Goal: Task Accomplishment & Management: Manage account settings

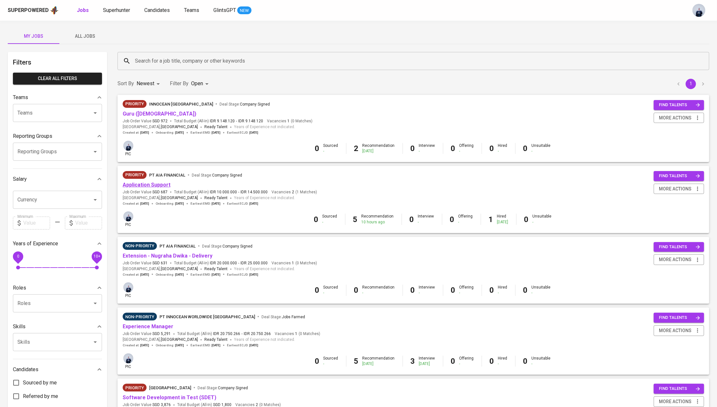
click at [162, 184] on link "Application Support" at bounding box center [147, 185] width 48 height 6
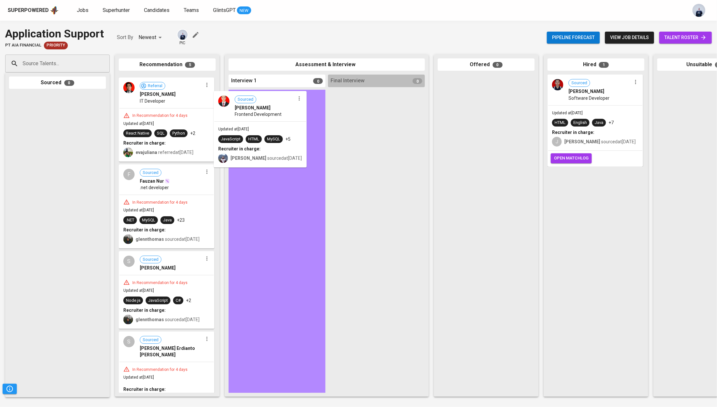
drag, startPoint x: 183, startPoint y: 102, endPoint x: 280, endPoint y: 118, distance: 98.5
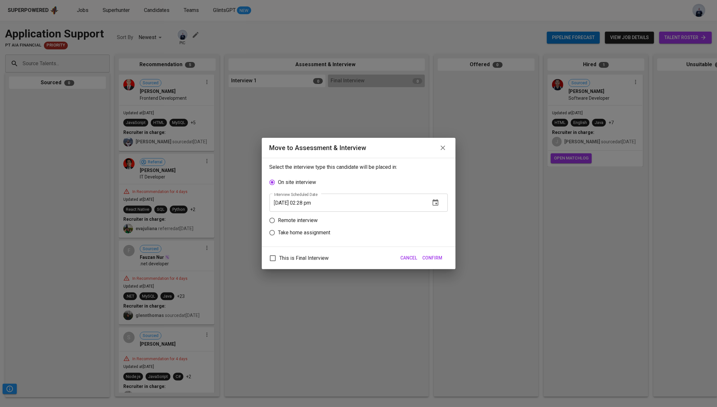
click at [306, 220] on p "Remote interview" at bounding box center [298, 221] width 40 height 8
click at [278, 220] on input "Remote interview" at bounding box center [272, 220] width 12 height 12
radio input "true"
click at [286, 214] on input "[DATE] 02:28 pm" at bounding box center [348, 215] width 156 height 18
click at [308, 214] on input "[DATE] 02:28 pm" at bounding box center [348, 215] width 156 height 18
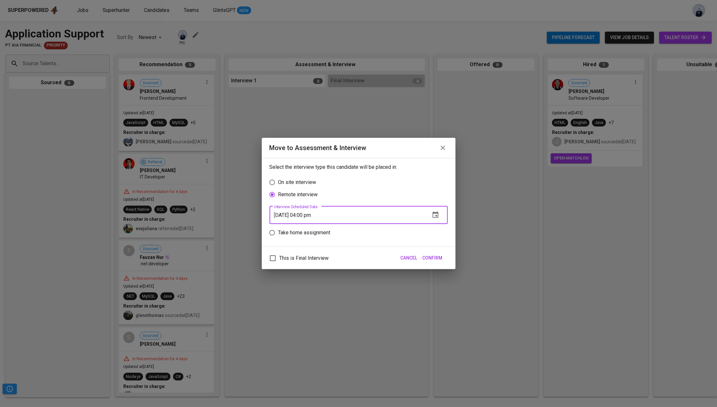
type input "[DATE] 04:00 pm"
click at [432, 258] on span "Confirm" at bounding box center [433, 258] width 20 height 8
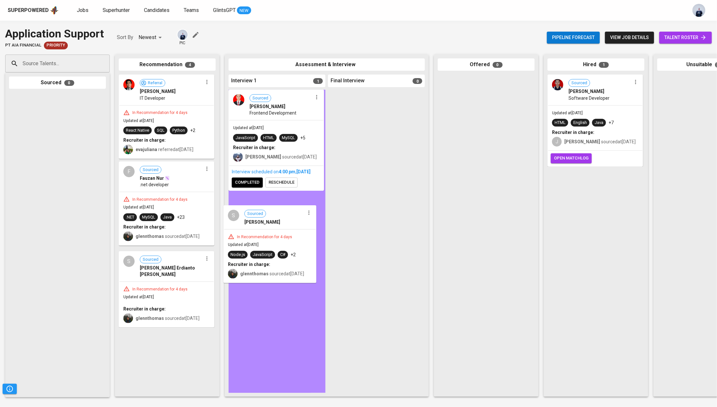
drag, startPoint x: 157, startPoint y: 291, endPoint x: 264, endPoint y: 245, distance: 117.1
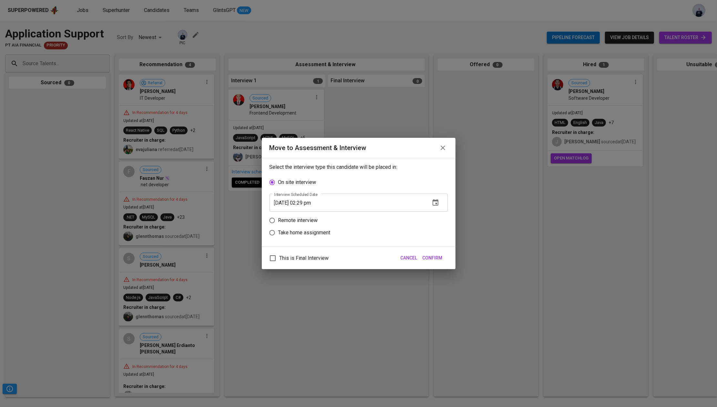
click at [306, 218] on p "Remote interview" at bounding box center [298, 221] width 40 height 8
click at [278, 218] on input "Remote interview" at bounding box center [272, 220] width 12 height 12
radio input "true"
click at [298, 215] on input "[DATE] 02:29 pm" at bounding box center [348, 215] width 156 height 18
click at [283, 214] on input "[DATE] 02:29 pm" at bounding box center [348, 215] width 156 height 18
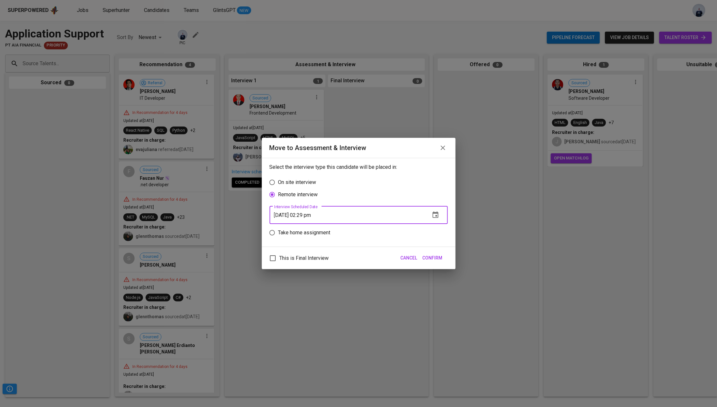
click at [307, 216] on input "[DATE] 02:29 pm" at bounding box center [348, 215] width 156 height 18
type input "[DATE] 10:00 am"
click at [435, 255] on span "Confirm" at bounding box center [433, 258] width 20 height 8
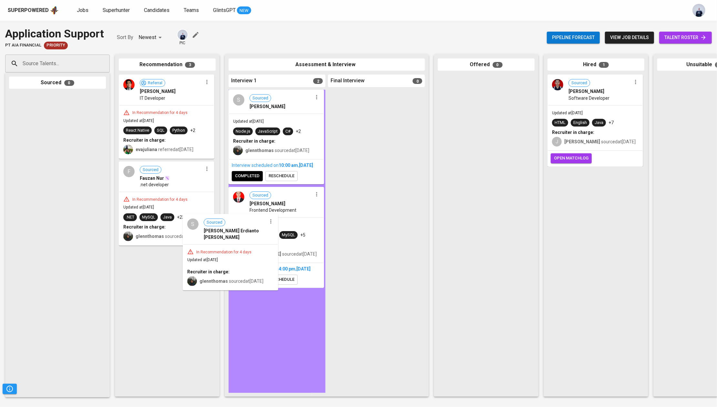
drag, startPoint x: 175, startPoint y: 286, endPoint x: 241, endPoint y: 248, distance: 76.0
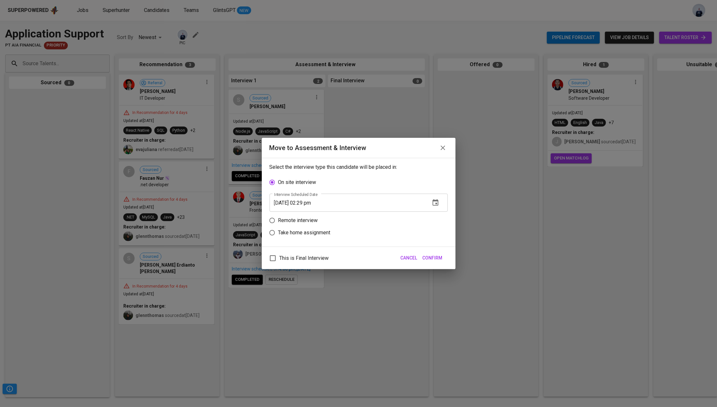
click at [300, 218] on p "Remote interview" at bounding box center [298, 221] width 40 height 8
click at [278, 218] on input "Remote interview" at bounding box center [272, 220] width 12 height 12
radio input "true"
click at [308, 215] on input "[DATE] 02:29 pm" at bounding box center [348, 215] width 156 height 18
click at [321, 214] on input "[DATE] 09:00 _m" at bounding box center [348, 215] width 156 height 18
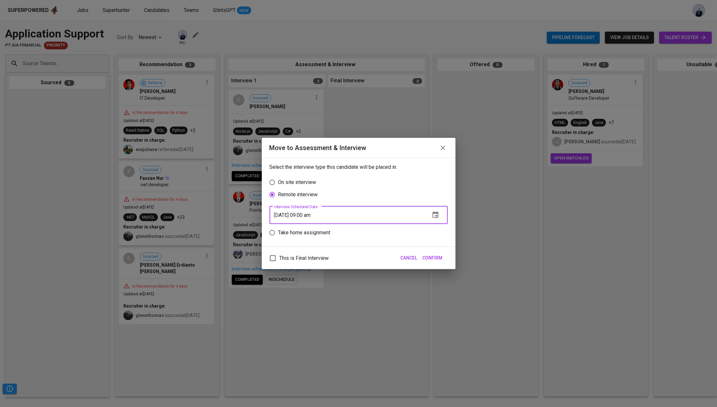
click at [287, 217] on input "[DATE] 09:00 am" at bounding box center [348, 215] width 156 height 18
type input "[DATE] 09:00 am"
click at [435, 256] on span "Confirm" at bounding box center [433, 258] width 20 height 8
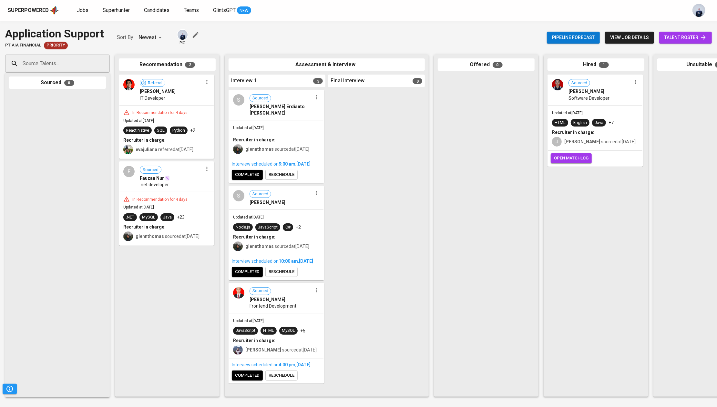
scroll to position [9, 0]
click at [209, 87] on div "Referral [PERSON_NAME] IT Developer" at bounding box center [166, 90] width 94 height 30
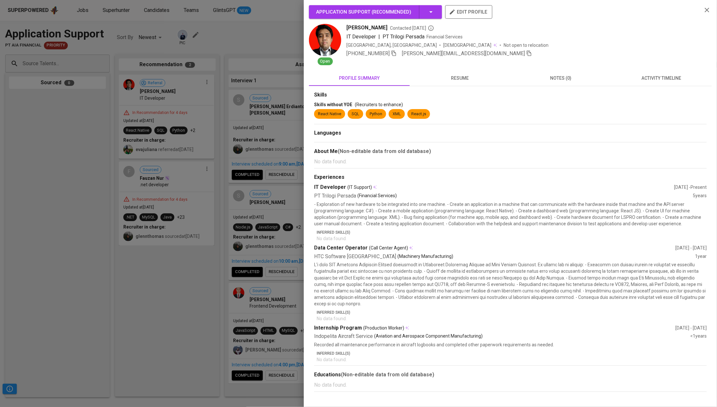
click at [207, 82] on div at bounding box center [358, 203] width 717 height 407
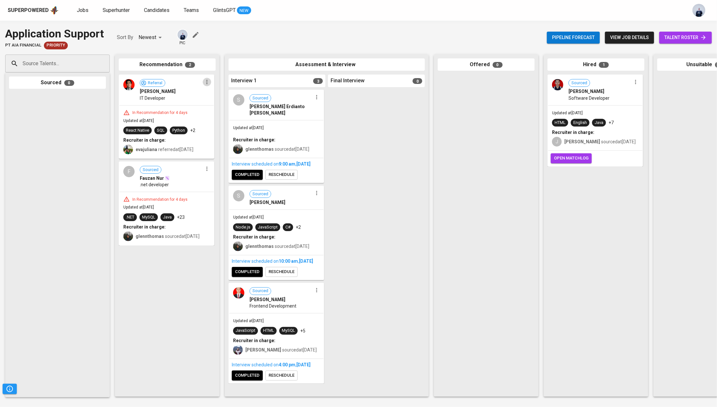
click at [207, 82] on icon "button" at bounding box center [206, 82] width 1 height 4
click at [219, 120] on span "Move to unsuitable" at bounding box center [225, 123] width 34 height 6
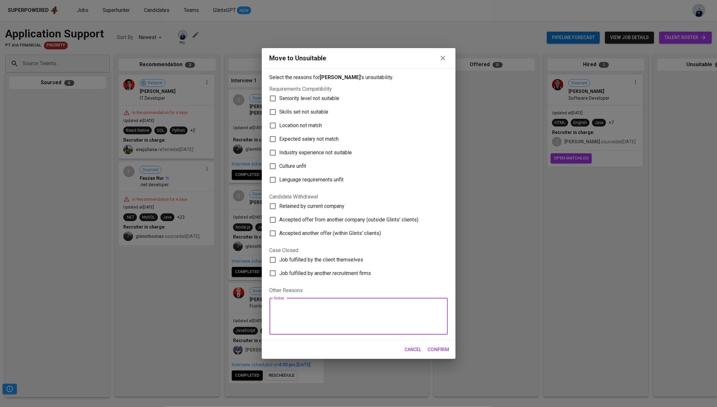
click at [313, 314] on textarea at bounding box center [358, 316] width 169 height 25
type textarea "no detailed feedback from the client"
click at [438, 347] on span "Confirm" at bounding box center [439, 349] width 22 height 8
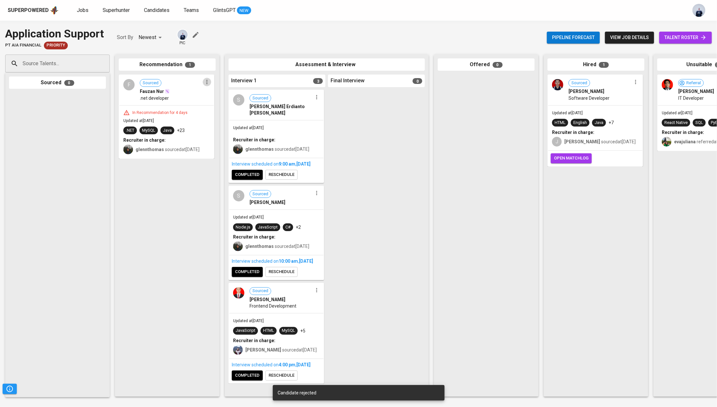
click at [207, 83] on icon "button" at bounding box center [207, 82] width 6 height 6
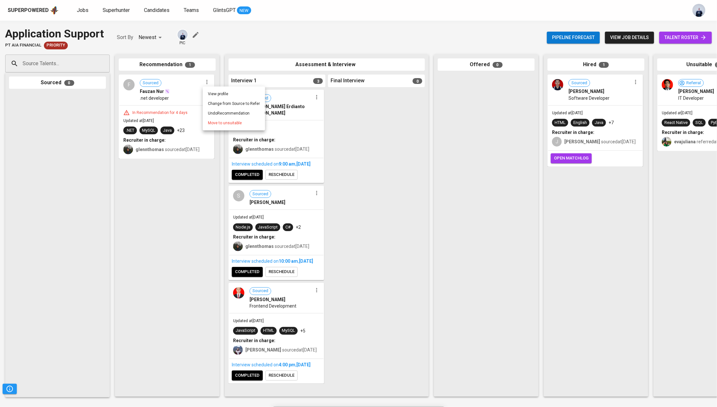
click at [231, 122] on span "Move to unsuitable" at bounding box center [225, 123] width 34 height 6
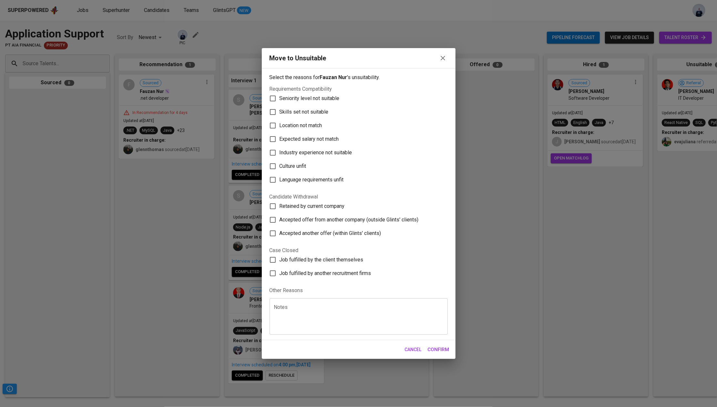
click at [302, 315] on textarea at bounding box center [358, 316] width 169 height 25
type textarea "no detailed feedback from the client"
click at [437, 344] on button "Confirm" at bounding box center [438, 350] width 29 height 14
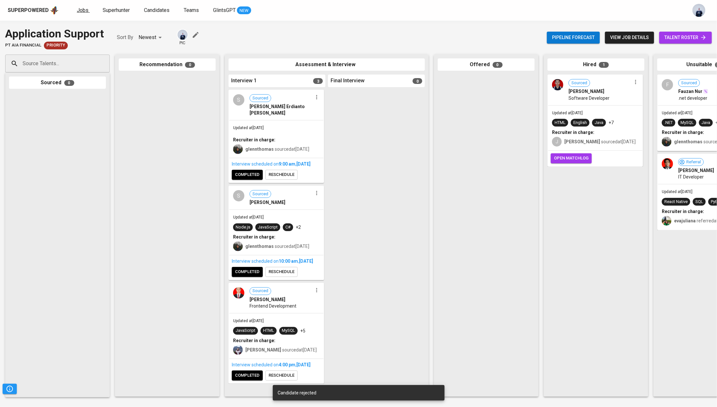
click at [77, 11] on span "Jobs" at bounding box center [83, 10] width 12 height 6
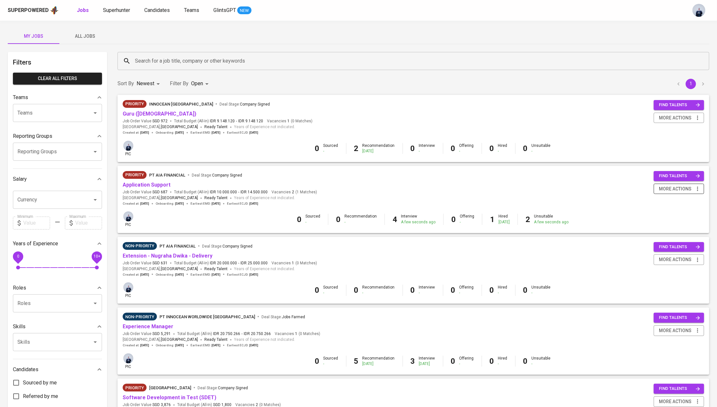
click at [694, 187] on span "more actions" at bounding box center [679, 189] width 44 height 8
click at [665, 225] on div "Change to Non-priority" at bounding box center [670, 224] width 57 height 7
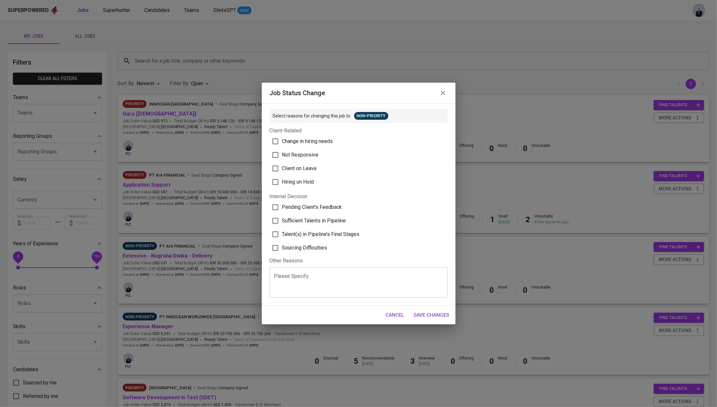
click at [329, 217] on span "Sufficient Talents in Pipeline" at bounding box center [314, 221] width 64 height 8
click at [282, 217] on input "Sufficient Talents in Pipeline" at bounding box center [276, 221] width 14 height 14
checkbox input "true"
click at [437, 312] on span "Save Changes" at bounding box center [432, 315] width 36 height 8
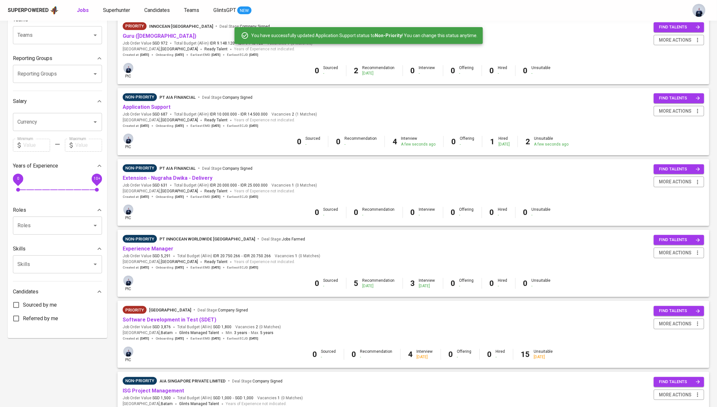
scroll to position [89, 0]
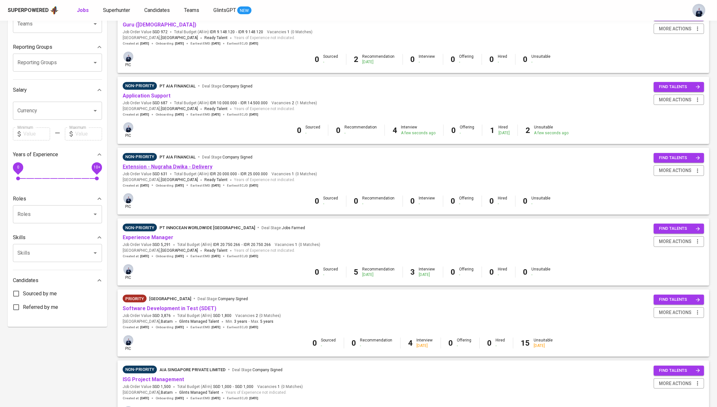
click at [194, 164] on link "Extension - Nugraha Dwika - Delivery" at bounding box center [168, 167] width 90 height 6
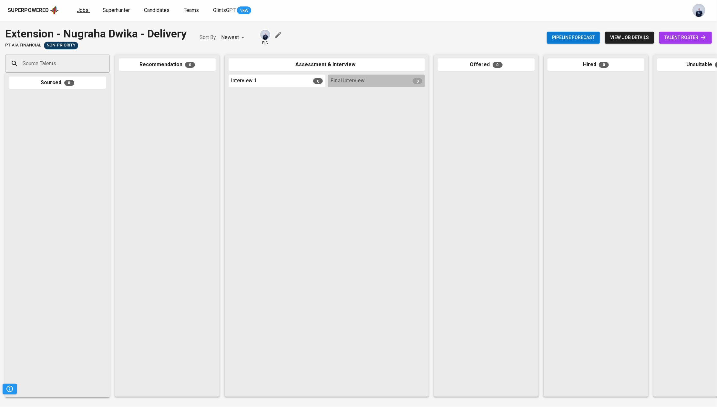
click at [82, 12] on span "Jobs" at bounding box center [83, 10] width 12 height 6
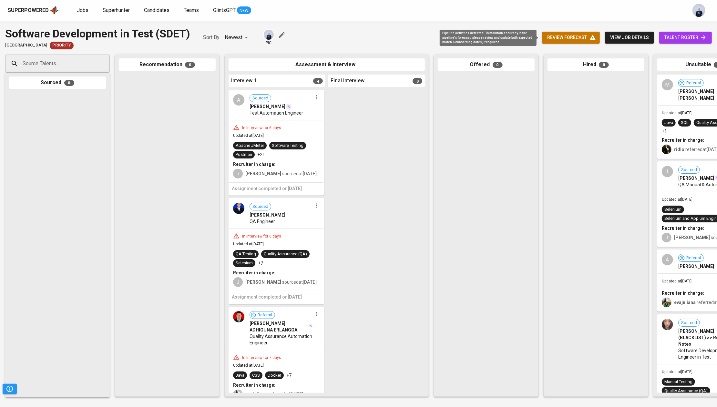
click at [572, 40] on span "review forecast" at bounding box center [570, 38] width 47 height 8
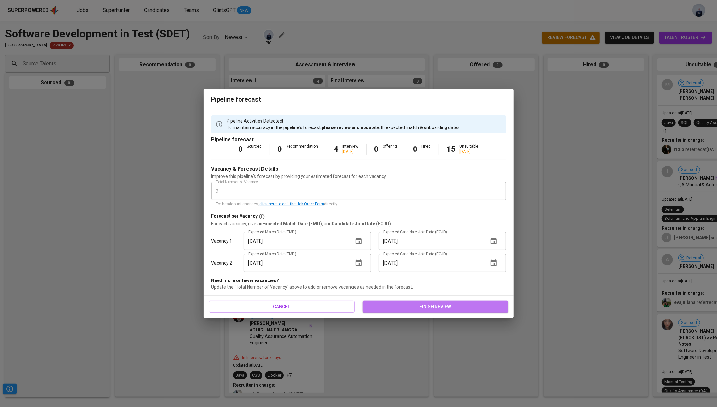
click at [401, 311] on button "finish review" at bounding box center [436, 307] width 146 height 12
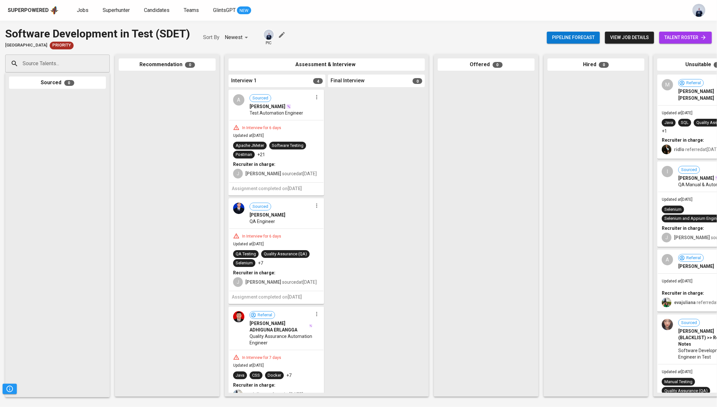
scroll to position [134, 0]
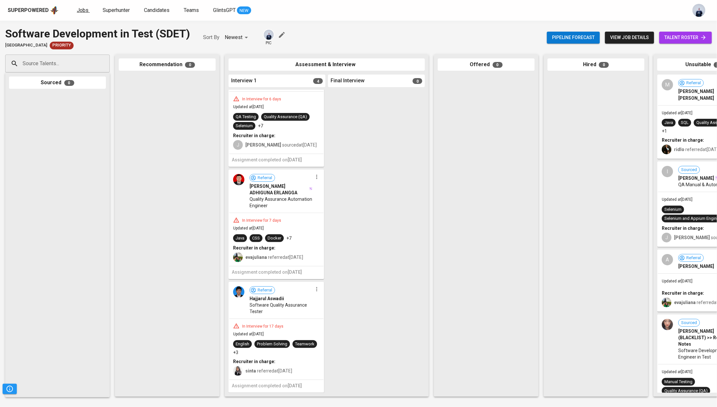
click at [82, 7] on span "Jobs" at bounding box center [83, 10] width 12 height 6
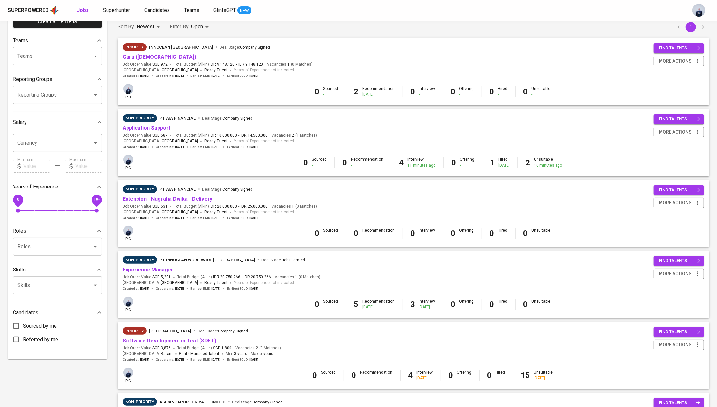
scroll to position [57, 0]
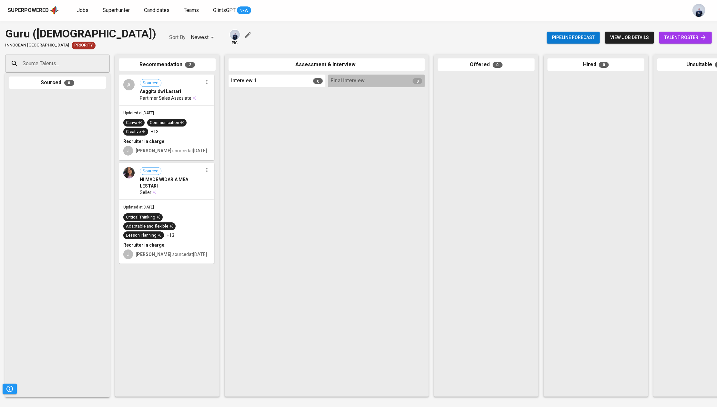
click at [208, 83] on icon "button" at bounding box center [207, 82] width 6 height 6
click at [220, 123] on span "Move to unsuitable" at bounding box center [225, 123] width 34 height 6
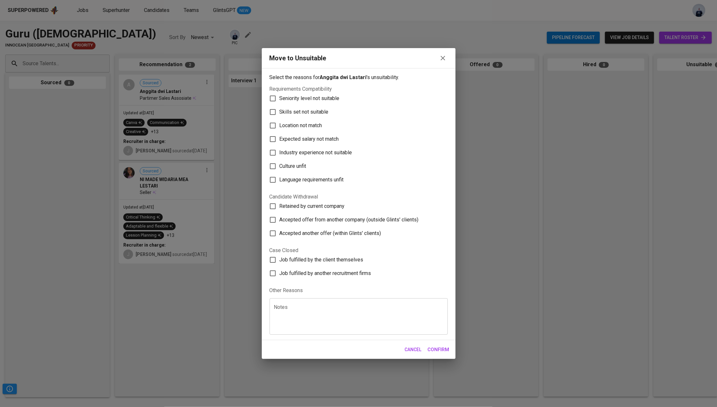
click at [303, 166] on span "Culture unfit" at bounding box center [293, 166] width 27 height 8
click at [280, 166] on input "Culture unfit" at bounding box center [273, 167] width 14 height 14
checkbox input "true"
click at [429, 347] on span "Confirm" at bounding box center [439, 349] width 22 height 8
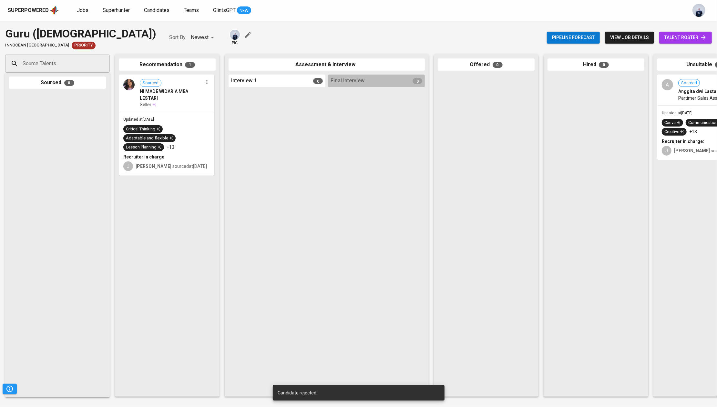
click at [208, 85] on icon "button" at bounding box center [207, 82] width 6 height 6
click at [222, 123] on span "Move to unsuitable" at bounding box center [225, 123] width 34 height 6
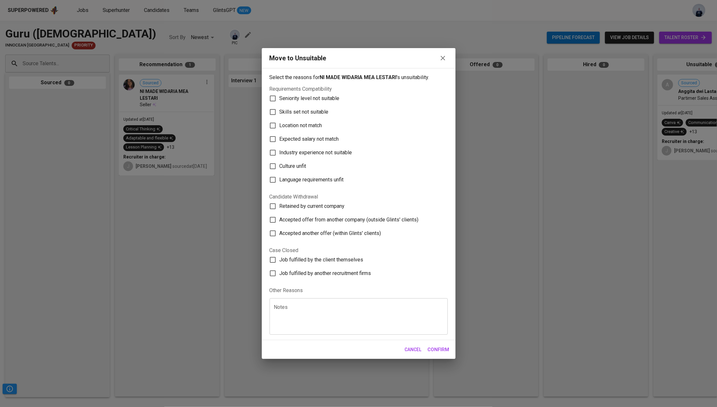
click at [302, 166] on span "Culture unfit" at bounding box center [293, 166] width 27 height 8
click at [280, 166] on input "Culture unfit" at bounding box center [273, 167] width 14 height 14
checkbox input "true"
click at [440, 348] on span "Confirm" at bounding box center [439, 349] width 22 height 8
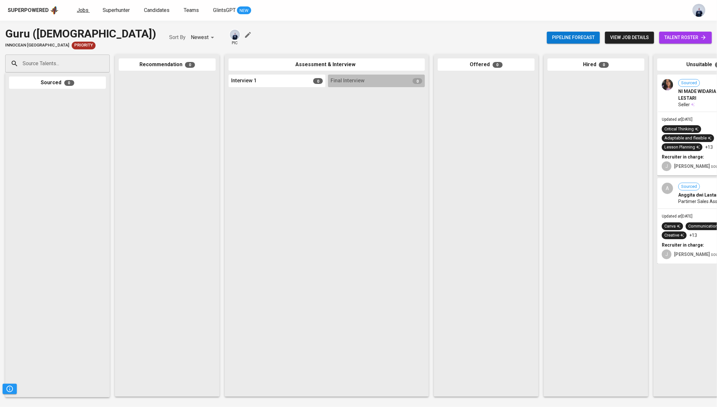
click at [85, 8] on span "Jobs" at bounding box center [83, 10] width 12 height 6
